Goal: Information Seeking & Learning: Check status

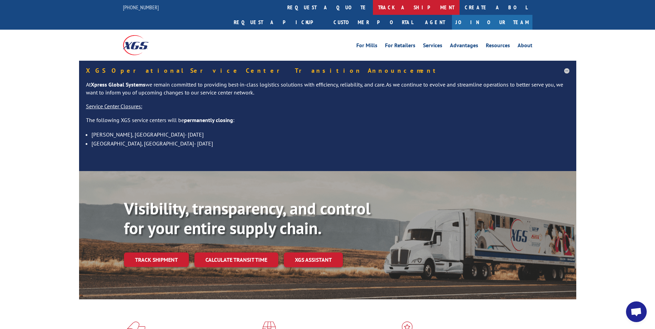
click at [373, 5] on link "track a shipment" at bounding box center [416, 7] width 87 height 15
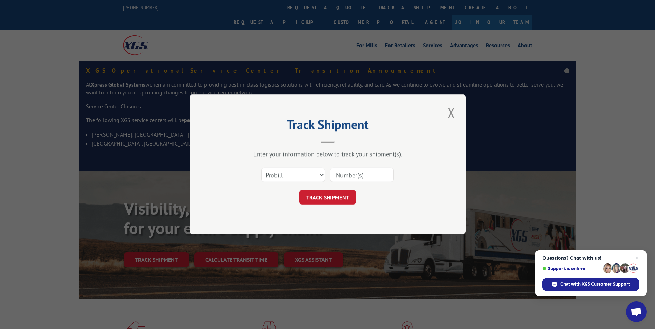
click at [347, 175] on input at bounding box center [362, 175] width 64 height 14
paste input "17401827"
type input "17401827"
click at [336, 194] on button "TRACK SHIPMENT" at bounding box center [327, 198] width 57 height 14
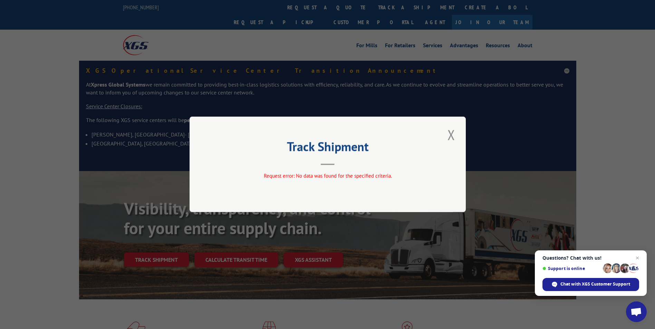
drag, startPoint x: 452, startPoint y: 135, endPoint x: 443, endPoint y: 136, distance: 9.7
click at [451, 135] on button "Close modal" at bounding box center [451, 134] width 12 height 19
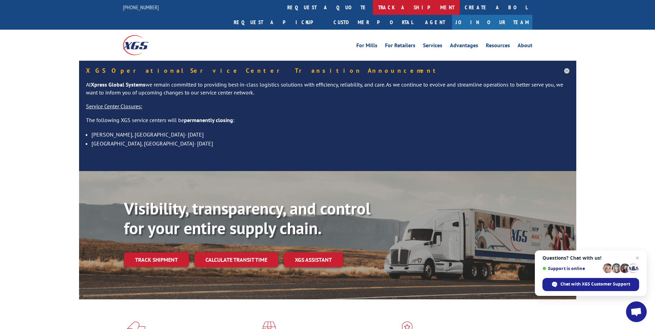
click at [373, 6] on link "track a shipment" at bounding box center [416, 7] width 87 height 15
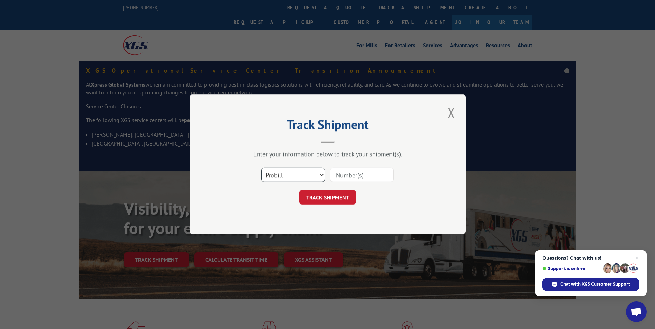
click at [321, 174] on select "Select category... Probill BOL PO" at bounding box center [293, 175] width 64 height 14
select select "bol"
click at [261, 168] on select "Select category... Probill BOL PO" at bounding box center [293, 175] width 64 height 14
click at [344, 172] on input at bounding box center [362, 175] width 64 height 14
paste input "17401827"
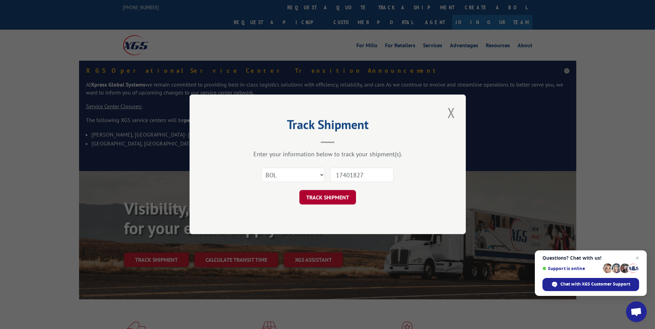
type input "17401827"
click at [342, 195] on button "TRACK SHIPMENT" at bounding box center [327, 198] width 57 height 14
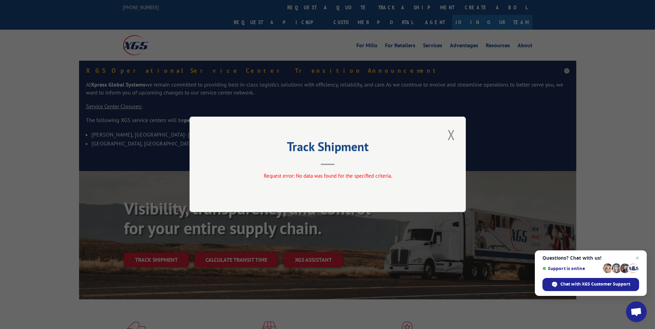
click at [441, 140] on div "Track Shipment Request error: No data was found for the specified criteria." at bounding box center [327, 165] width 276 height 96
drag, startPoint x: 451, startPoint y: 130, endPoint x: 452, endPoint y: 124, distance: 6.2
click at [451, 130] on button "Close modal" at bounding box center [451, 134] width 12 height 19
